Goal: Task Accomplishment & Management: Use online tool/utility

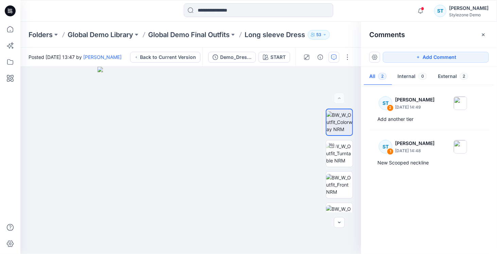
drag, startPoint x: 484, startPoint y: 37, endPoint x: 469, endPoint y: 30, distance: 16.6
click at [484, 37] on icon "button" at bounding box center [483, 34] width 5 height 5
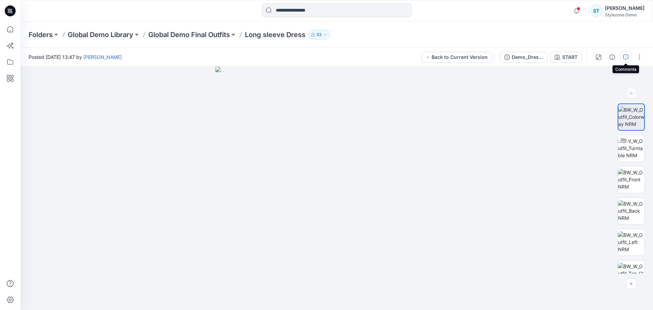
click at [497, 56] on button "button" at bounding box center [625, 57] width 11 height 11
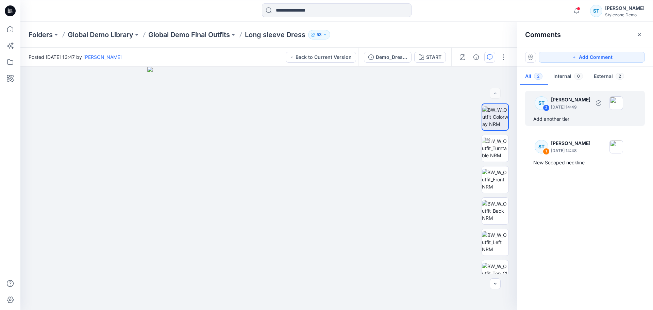
click at [497, 122] on div "Add another tier" at bounding box center [584, 119] width 103 height 8
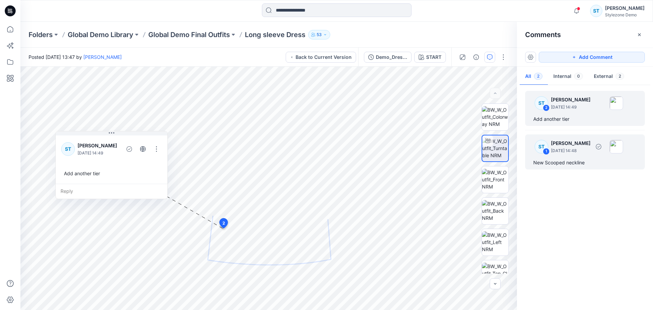
click at [497, 148] on p "[DATE] 14:48" at bounding box center [570, 150] width 39 height 7
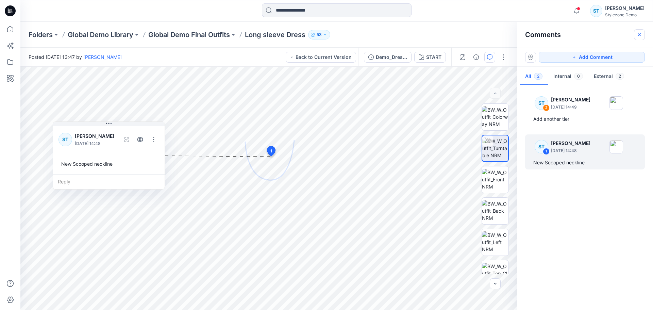
click at [497, 33] on icon "button" at bounding box center [638, 34] width 5 height 5
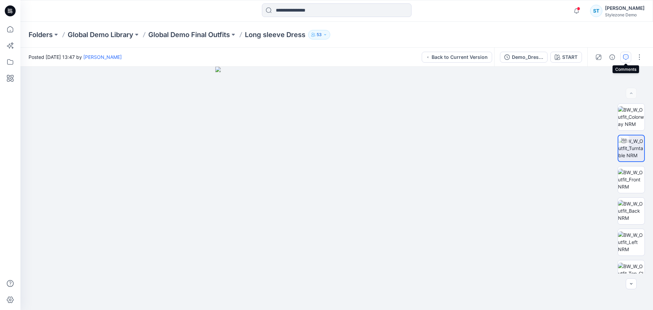
click at [497, 54] on icon "button" at bounding box center [625, 56] width 5 height 5
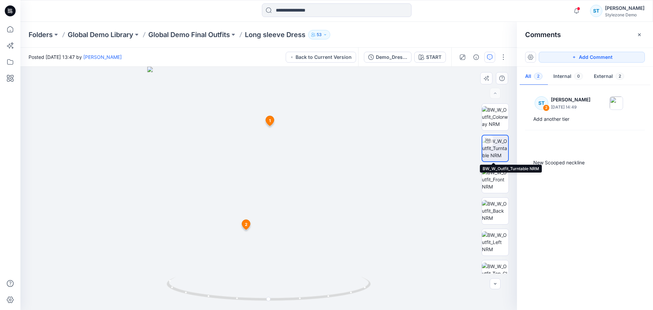
click at [492, 152] on img at bounding box center [495, 147] width 26 height 21
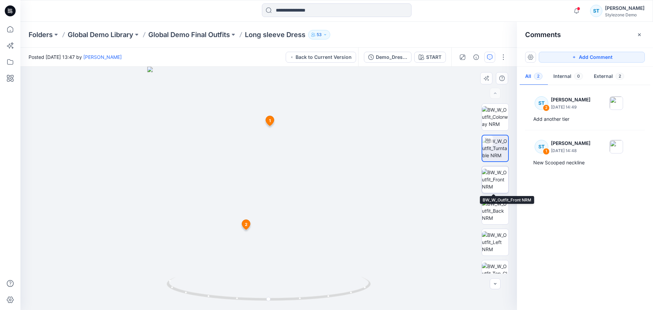
click at [493, 172] on img at bounding box center [495, 179] width 27 height 21
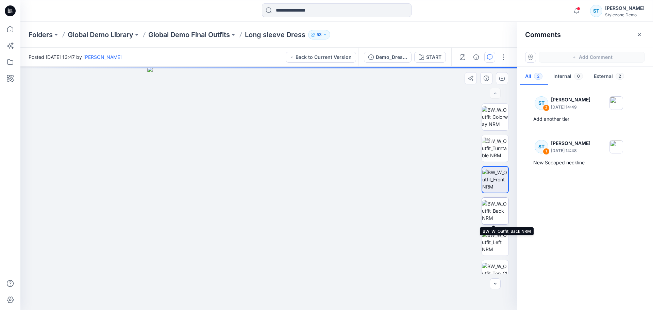
click at [495, 206] on img at bounding box center [495, 210] width 27 height 21
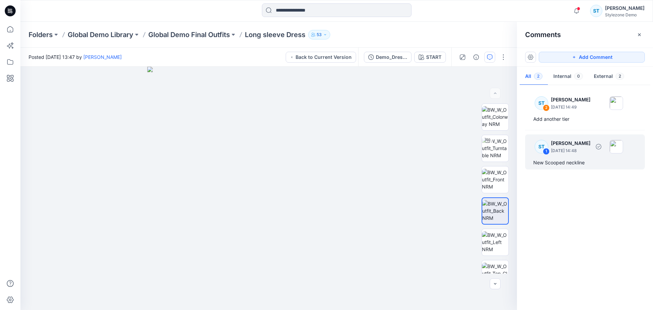
click at [497, 151] on p "[DATE] 14:48" at bounding box center [570, 150] width 39 height 7
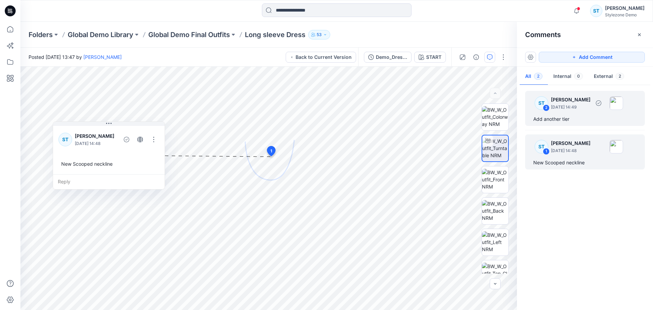
click at [497, 110] on div "ST 2 [PERSON_NAME] [DATE] 14:49" at bounding box center [576, 102] width 94 height 19
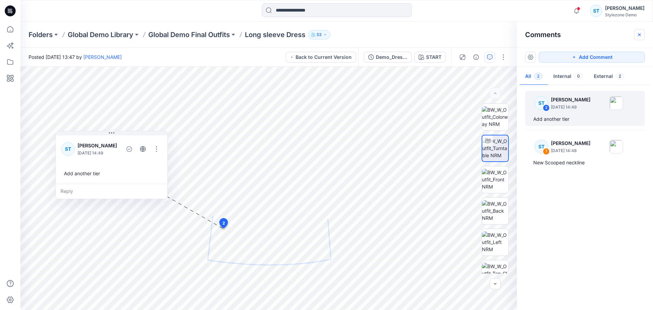
click at [497, 33] on icon "button" at bounding box center [638, 34] width 5 height 5
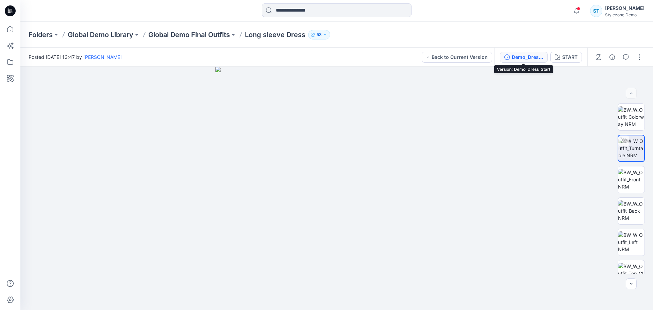
click at [497, 54] on div "Demo_Dress_Start" at bounding box center [527, 56] width 31 height 7
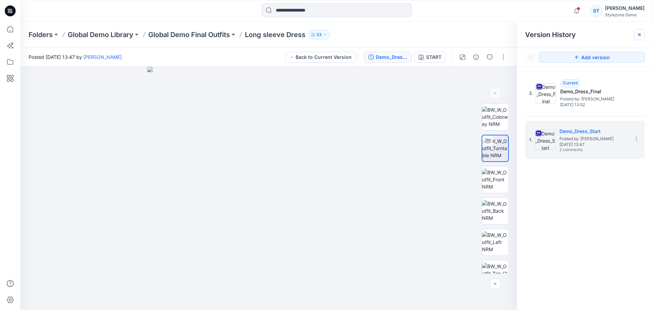
click at [497, 33] on icon at bounding box center [638, 34] width 5 height 5
